Goal: Transaction & Acquisition: Download file/media

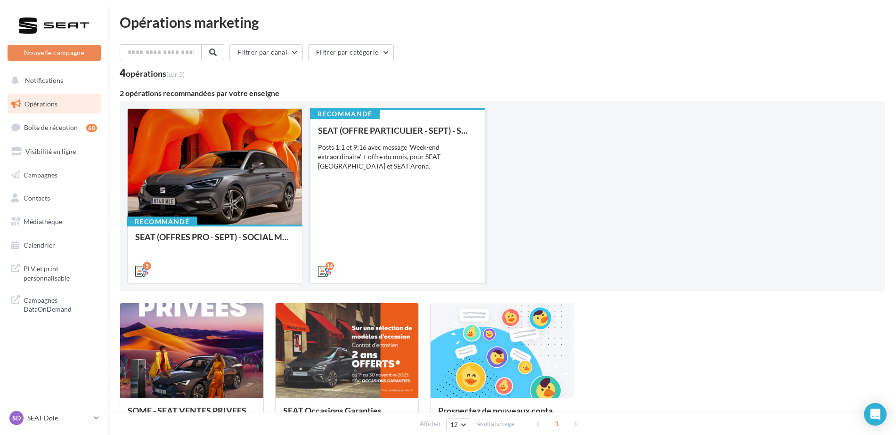
click at [408, 162] on div "Posts 1:1 et 9:16 avec message 'Week-end extraordinaire' + offre du mois, pour …" at bounding box center [397, 157] width 159 height 28
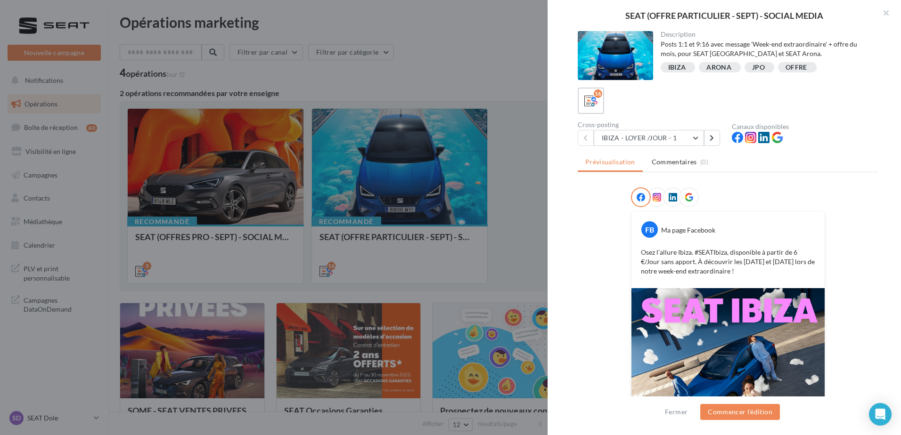
click at [357, 80] on div at bounding box center [450, 217] width 901 height 435
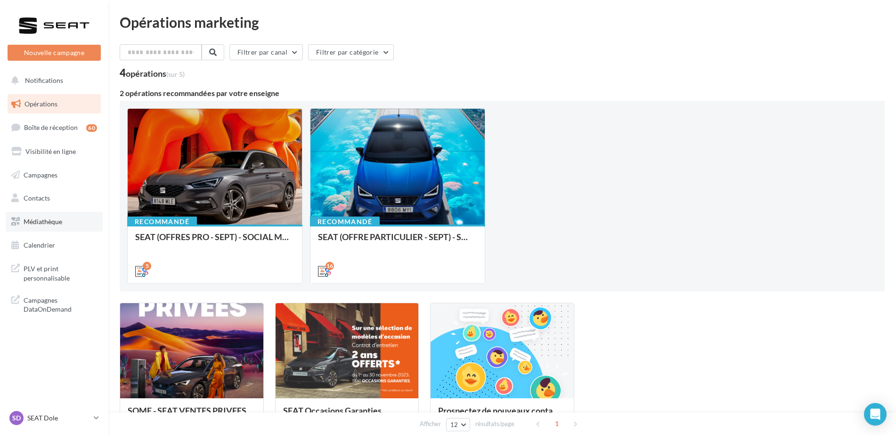
click at [64, 224] on link "Médiathèque" at bounding box center [54, 222] width 97 height 20
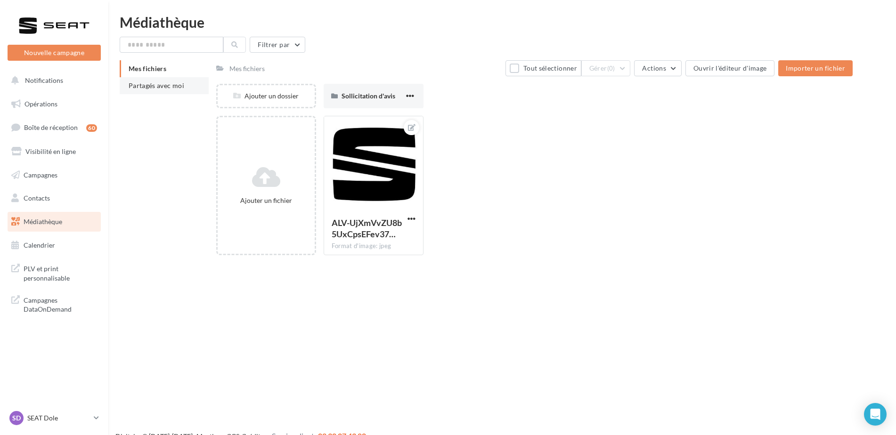
click at [142, 79] on li "Partagés avec moi" at bounding box center [164, 85] width 89 height 17
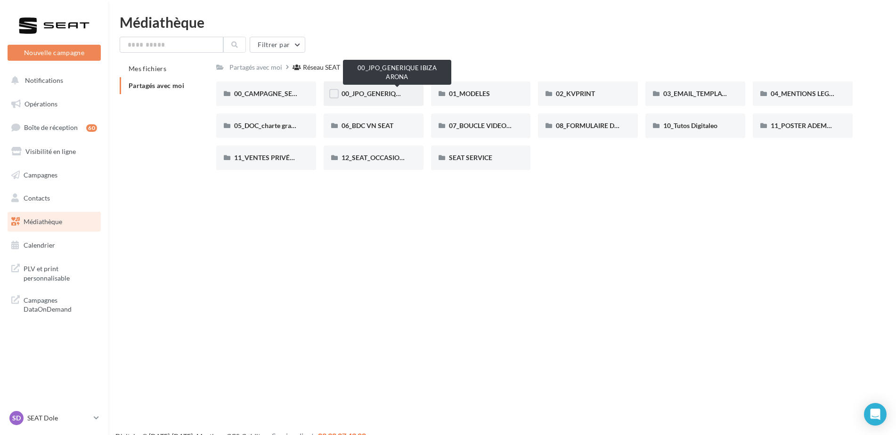
click at [383, 95] on span "00_JPO_GENERIQUE IBIZA ARONA" at bounding box center [395, 94] width 107 height 8
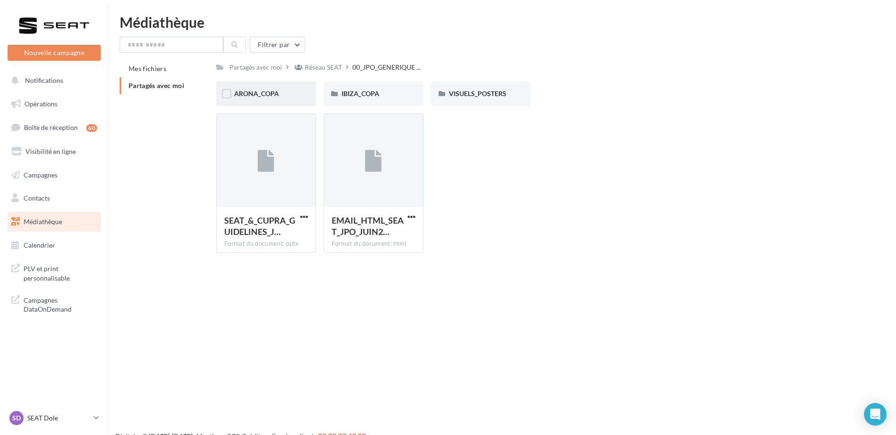
click at [284, 92] on div "ARONA_COPA" at bounding box center [266, 93] width 64 height 9
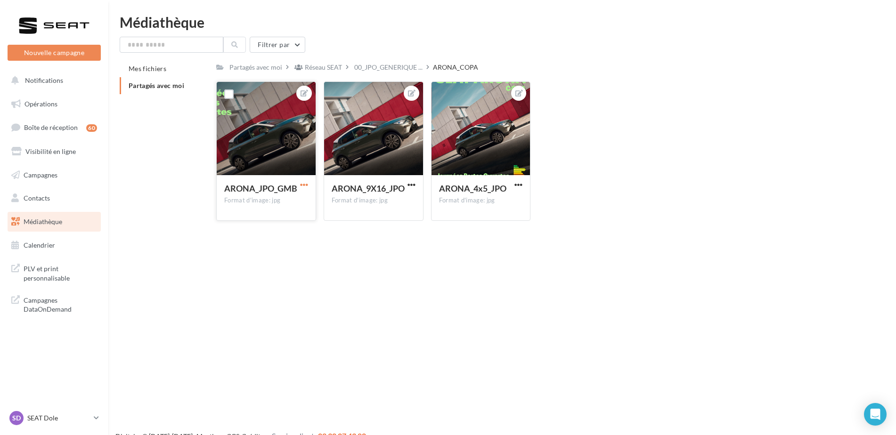
click at [304, 183] on span "button" at bounding box center [304, 185] width 8 height 8
click at [274, 226] on button "Télécharger" at bounding box center [260, 228] width 99 height 25
click at [410, 184] on span "button" at bounding box center [412, 185] width 8 height 8
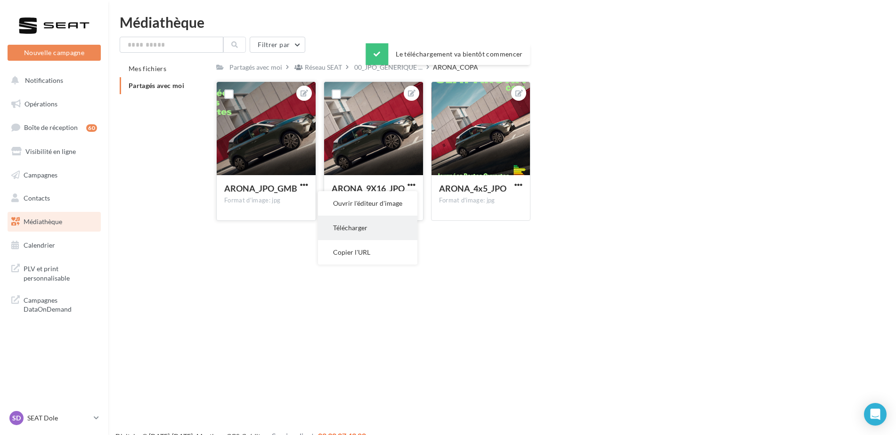
click at [382, 226] on button "Télécharger" at bounding box center [367, 228] width 99 height 25
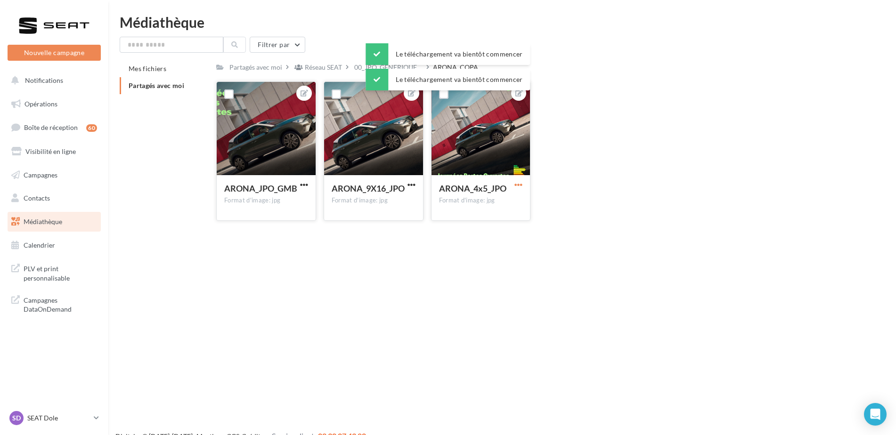
click at [520, 183] on span "button" at bounding box center [519, 185] width 8 height 8
drag, startPoint x: 447, startPoint y: 223, endPoint x: 440, endPoint y: 226, distance: 8.1
click at [447, 223] on button "Télécharger" at bounding box center [474, 228] width 99 height 25
click at [53, 418] on p "SEAT Dole" at bounding box center [58, 418] width 63 height 9
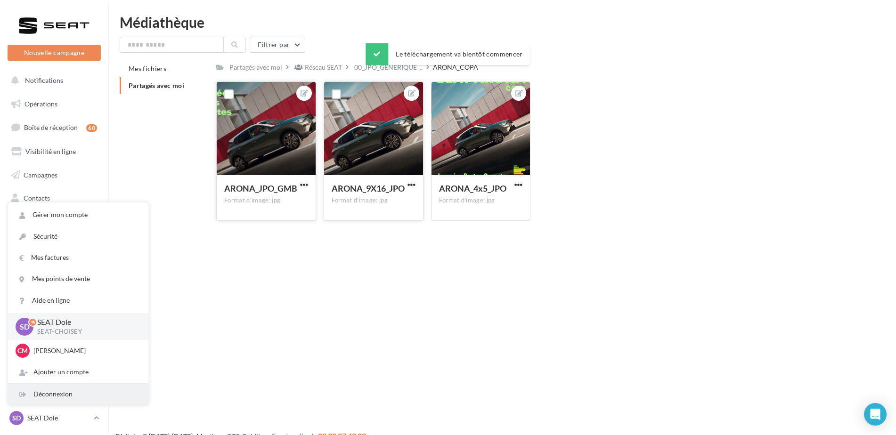
click at [58, 391] on div "Déconnexion" at bounding box center [78, 394] width 140 height 21
